Goal: Complete application form

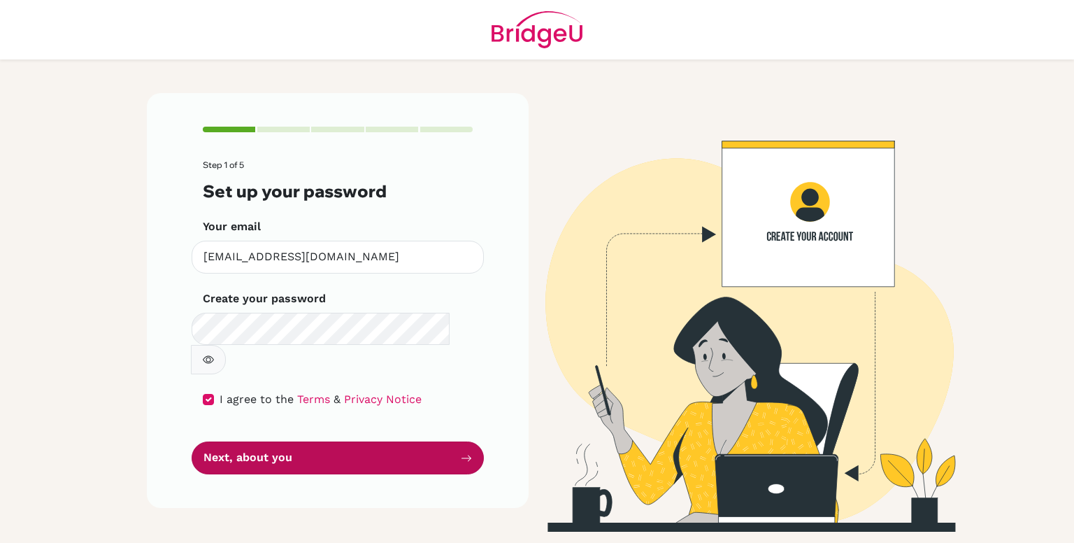
click at [262, 441] on button "Next, about you" at bounding box center [338, 457] width 292 height 33
click at [281, 441] on button "Next, about you" at bounding box center [338, 457] width 292 height 33
click at [364, 441] on button "Next, about you" at bounding box center [338, 457] width 292 height 33
click at [434, 441] on button "Next, about you" at bounding box center [338, 457] width 292 height 33
click at [433, 441] on button "Next, about you" at bounding box center [338, 457] width 292 height 33
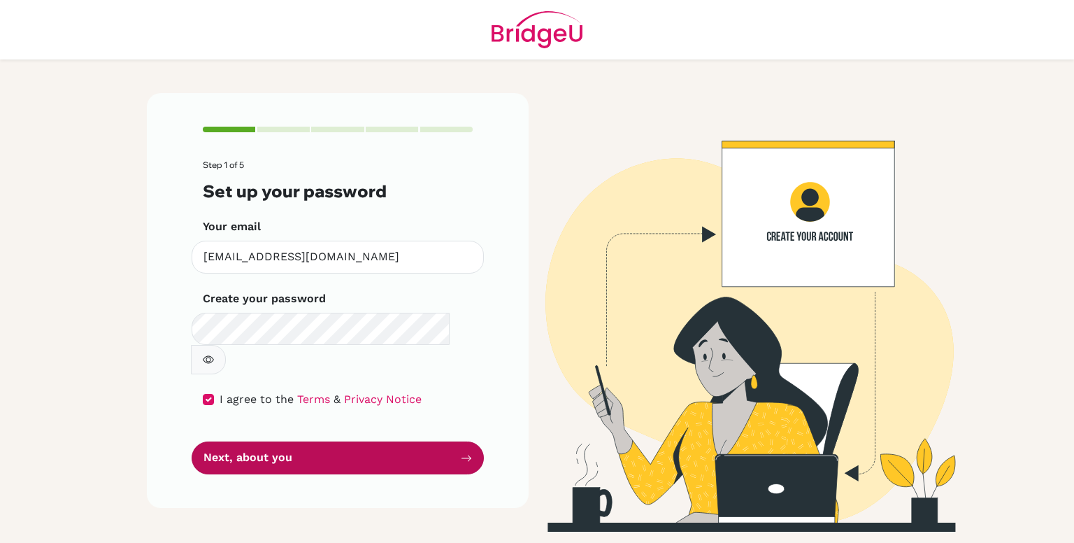
click at [433, 441] on button "Next, about you" at bounding box center [338, 457] width 292 height 33
click at [430, 441] on button "Next, about you" at bounding box center [338, 457] width 292 height 33
click at [431, 441] on button "Next, about you" at bounding box center [338, 457] width 292 height 33
click at [432, 441] on button "Next, about you" at bounding box center [338, 457] width 292 height 33
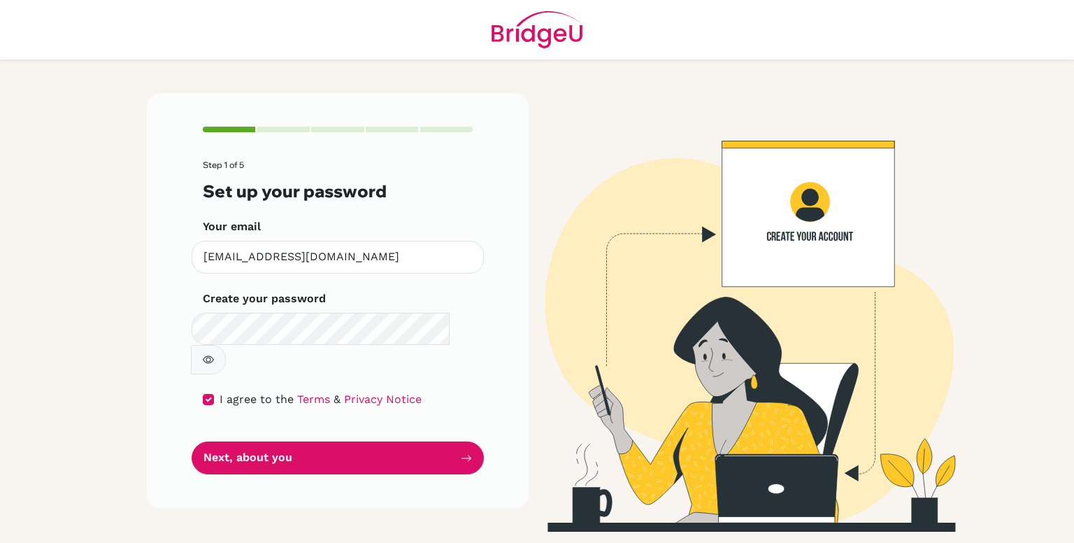
click at [434, 441] on button "Next, about you" at bounding box center [338, 457] width 292 height 33
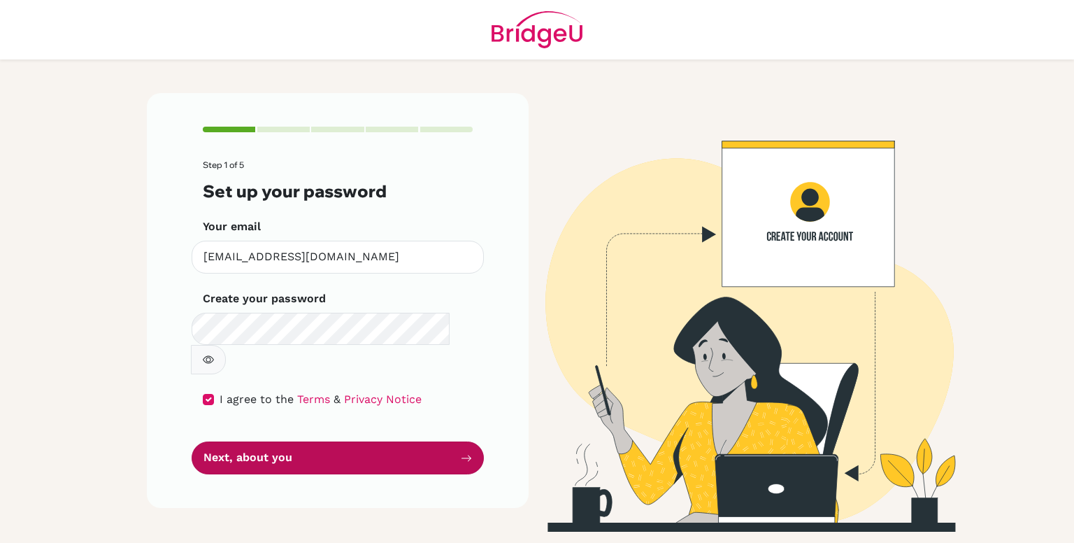
click at [443, 441] on button "Next, about you" at bounding box center [338, 457] width 292 height 33
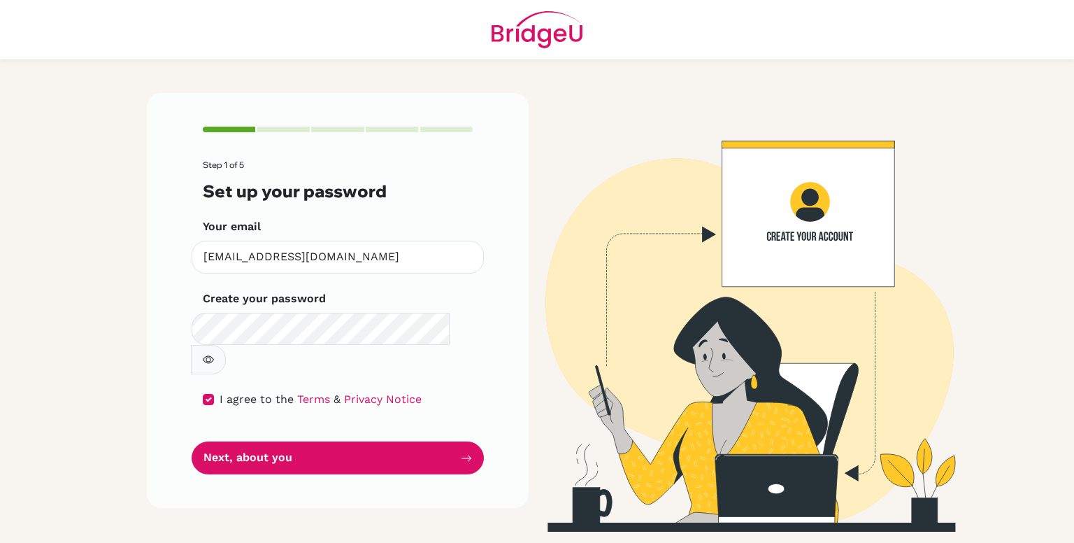
drag, startPoint x: 459, startPoint y: 420, endPoint x: 449, endPoint y: 387, distance: 34.3
click at [448, 383] on form "Step 1 of 5 Set up your password Your email [EMAIL_ADDRESS][DOMAIN_NAME] Invali…" at bounding box center [338, 317] width 270 height 314
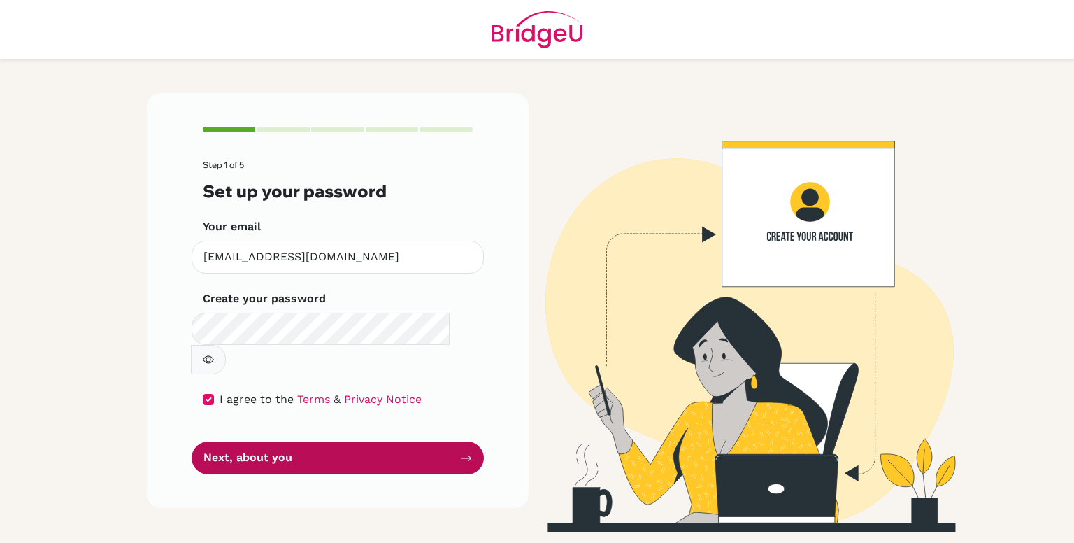
click at [440, 441] on button "Next, about you" at bounding box center [338, 457] width 292 height 33
click at [441, 441] on button "Next, about you" at bounding box center [338, 457] width 292 height 33
click at [440, 441] on button "Next, about you" at bounding box center [338, 457] width 292 height 33
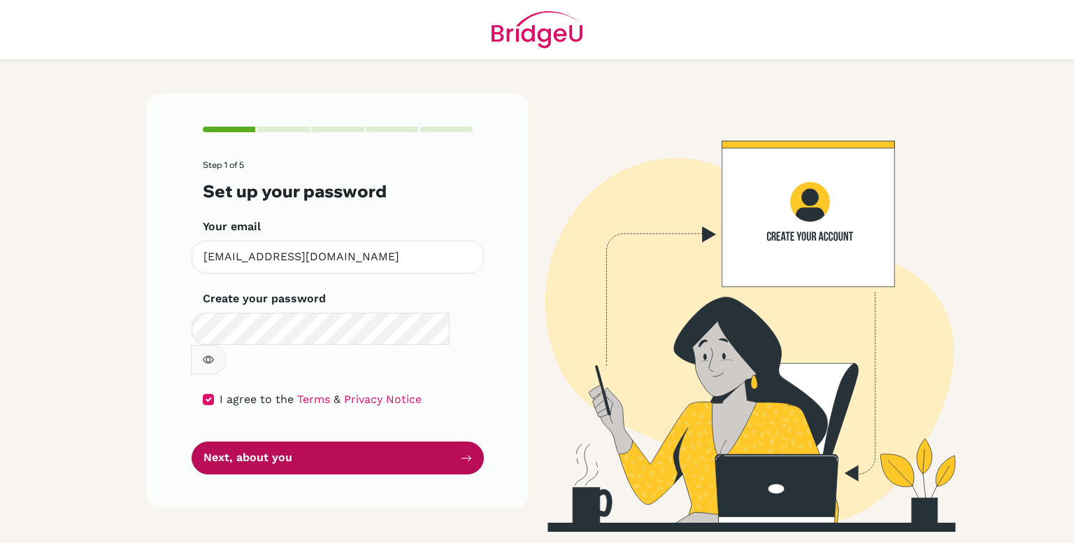
click at [441, 441] on button "Next, about you" at bounding box center [338, 457] width 292 height 33
click at [443, 441] on button "Next, about you" at bounding box center [338, 457] width 292 height 33
click at [445, 441] on button "Next, about you" at bounding box center [338, 457] width 292 height 33
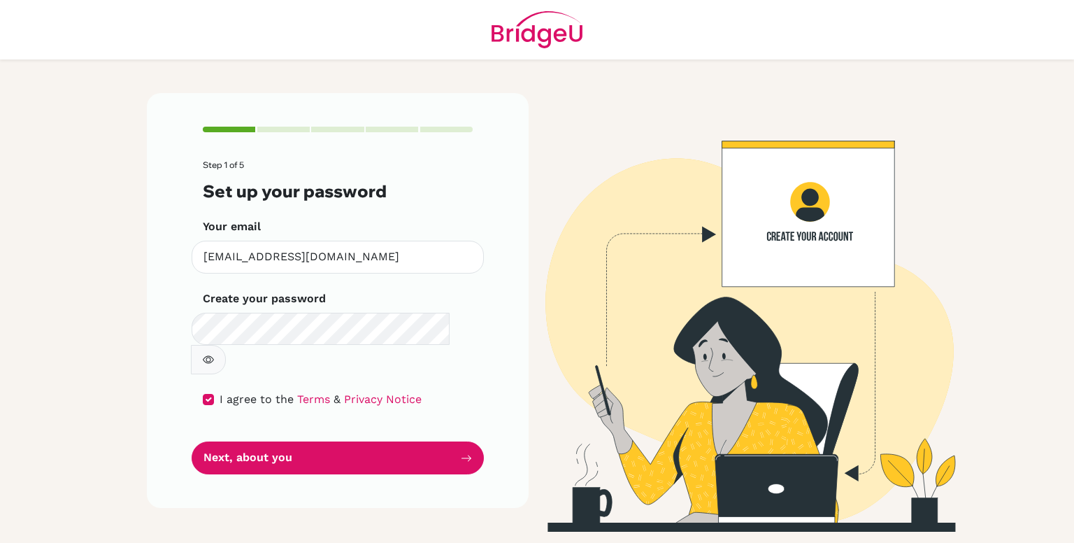
drag, startPoint x: 698, startPoint y: 215, endPoint x: 729, endPoint y: 297, distance: 87.4
click at [698, 216] on img at bounding box center [736, 312] width 797 height 439
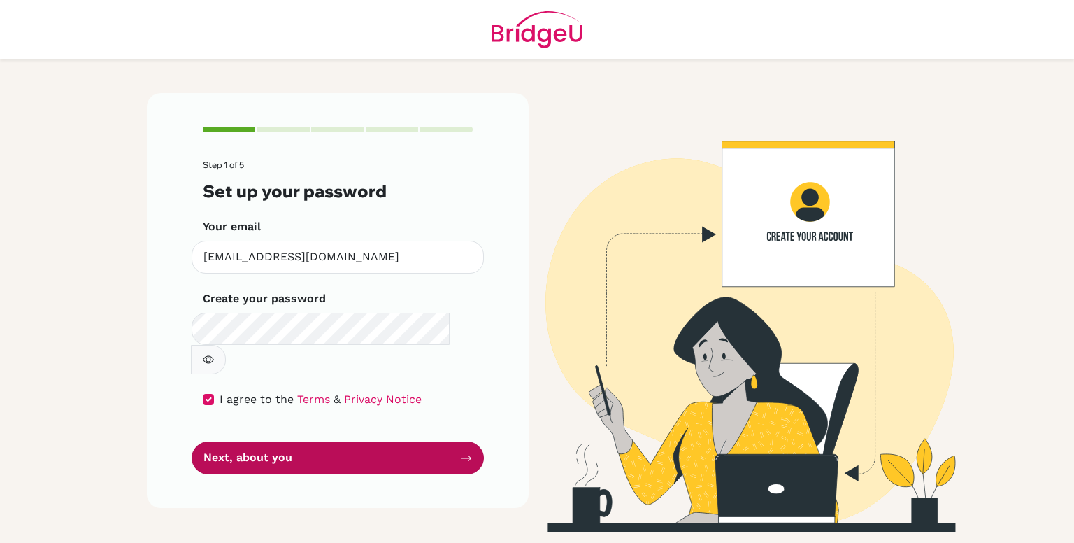
click at [394, 441] on button "Next, about you" at bounding box center [338, 457] width 292 height 33
click at [395, 441] on button "Next, about you" at bounding box center [338, 457] width 292 height 33
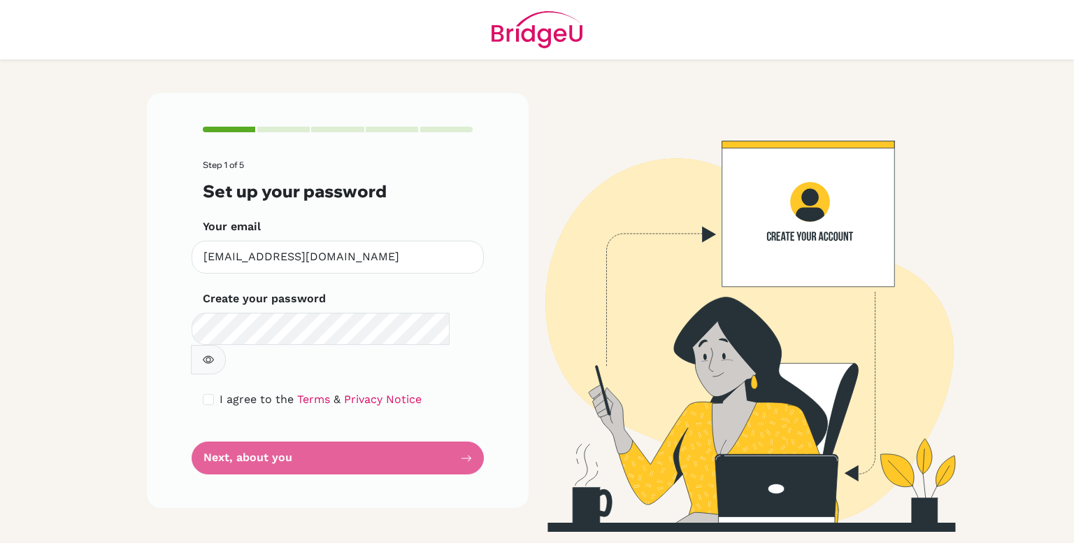
click at [226, 345] on button "button" at bounding box center [208, 359] width 35 height 29
click at [212, 394] on input "checkbox" at bounding box center [208, 399] width 11 height 11
checkbox input "true"
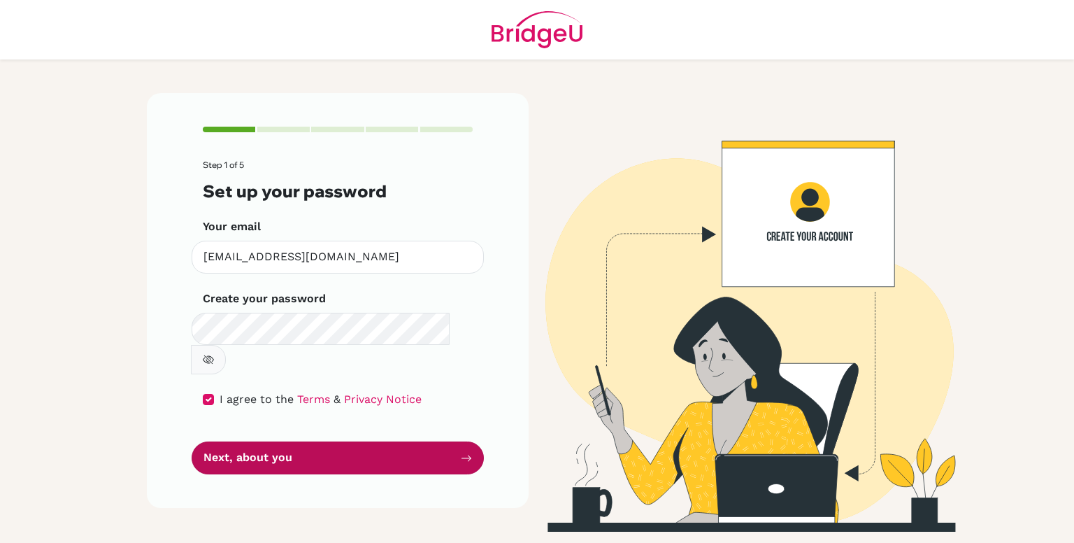
click at [263, 441] on button "Next, about you" at bounding box center [338, 457] width 292 height 33
